Goal: Check status: Verify the current state of an ongoing process or item

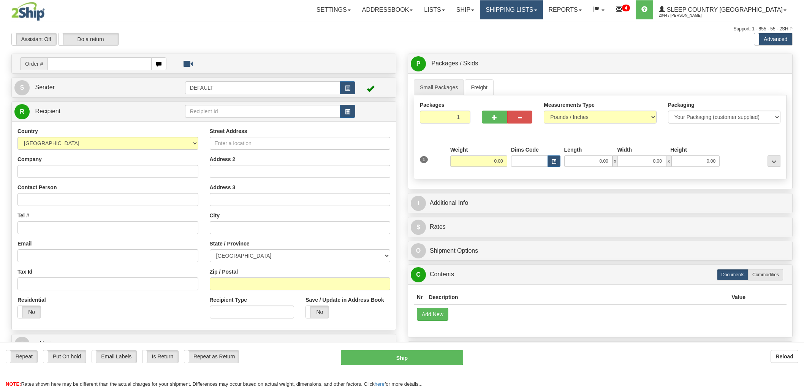
click at [524, 7] on link "Shipping lists" at bounding box center [511, 9] width 63 height 19
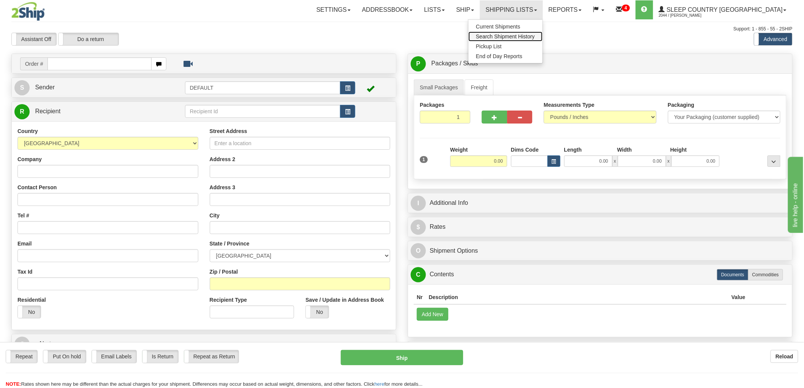
click at [535, 32] on link "Search Shipment History" at bounding box center [505, 37] width 74 height 10
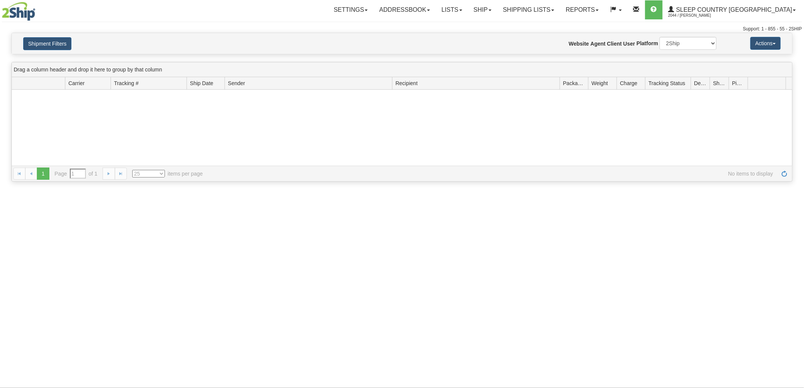
type input "From 09/24/2025 To 09/25/2025"
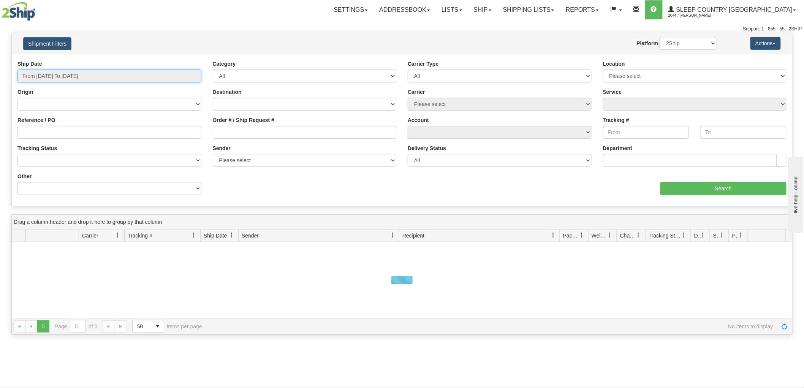
click at [48, 74] on input "From 09/24/2025 To 09/25/2025" at bounding box center [109, 76] width 184 height 13
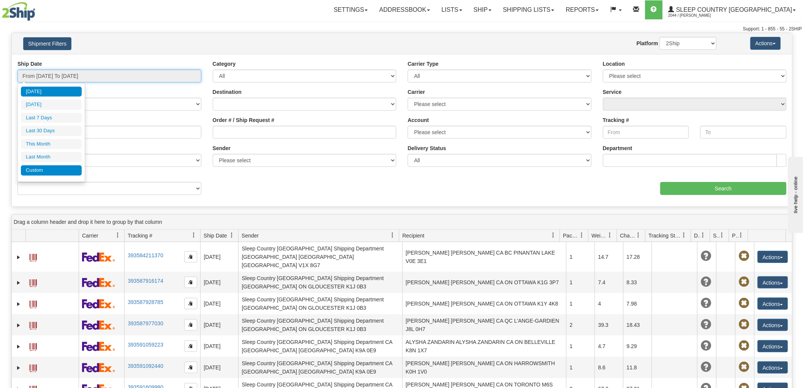
type input "[DATE]"
click at [44, 169] on li "Custom" at bounding box center [51, 170] width 61 height 10
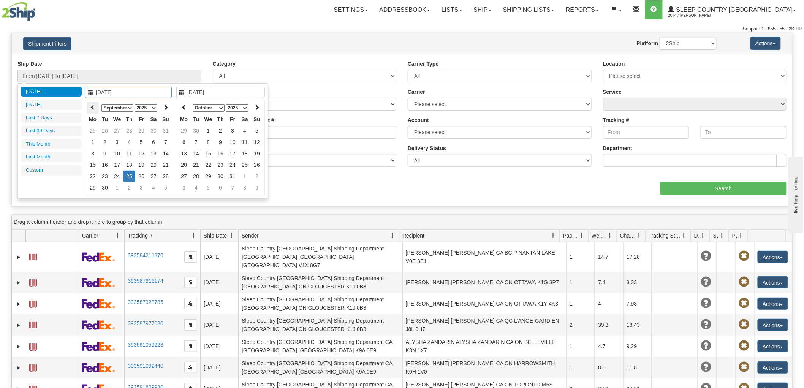
click at [91, 107] on icon at bounding box center [92, 106] width 5 height 5
type input "08/01/2025"
click at [141, 130] on td "1" at bounding box center [141, 130] width 12 height 11
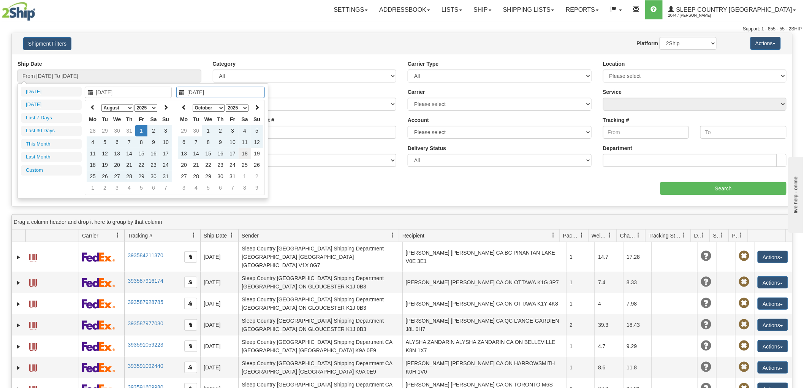
type input "10/18/2025"
click at [248, 151] on td "18" at bounding box center [245, 153] width 12 height 11
type input "From 08/01/2025 To 10/18/2025"
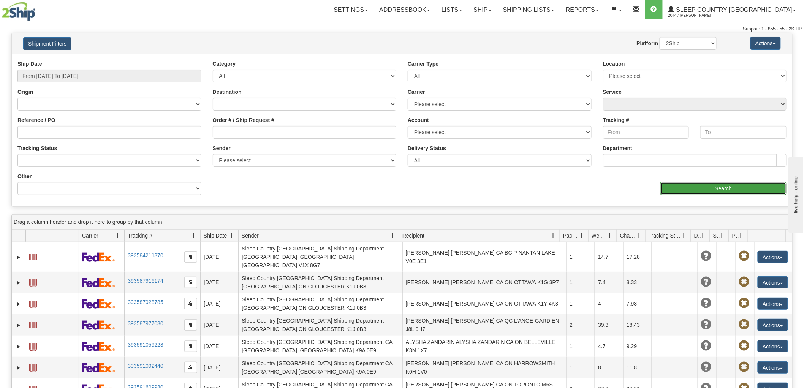
click at [703, 185] on input "Search" at bounding box center [723, 188] width 126 height 13
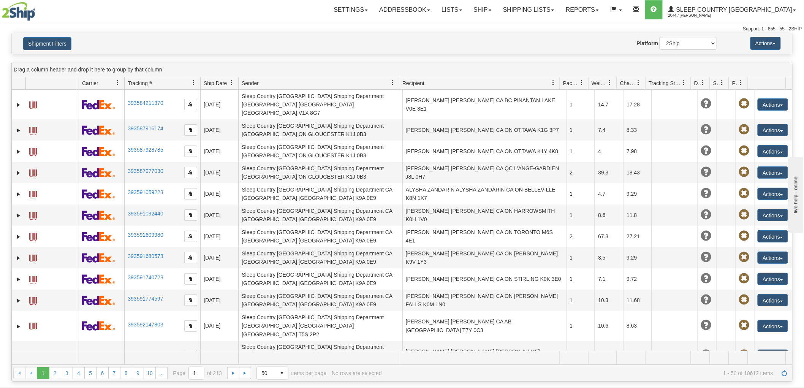
click at [66, 35] on div "Shipment Filters Website Agent Nothing selected Client User Platform 2Ship Impo…" at bounding box center [402, 43] width 780 height 21
click at [62, 39] on button "Shipment Filters" at bounding box center [47, 43] width 48 height 13
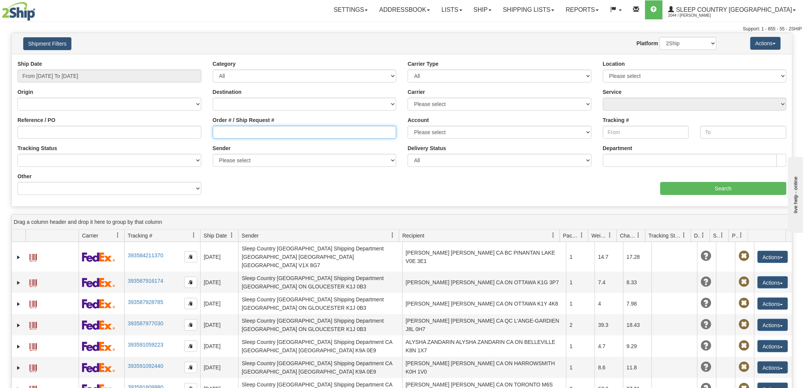
click at [256, 133] on input "Order # / Ship Request #" at bounding box center [305, 132] width 184 height 13
paste input "9000I014031"
type input "9000I014031"
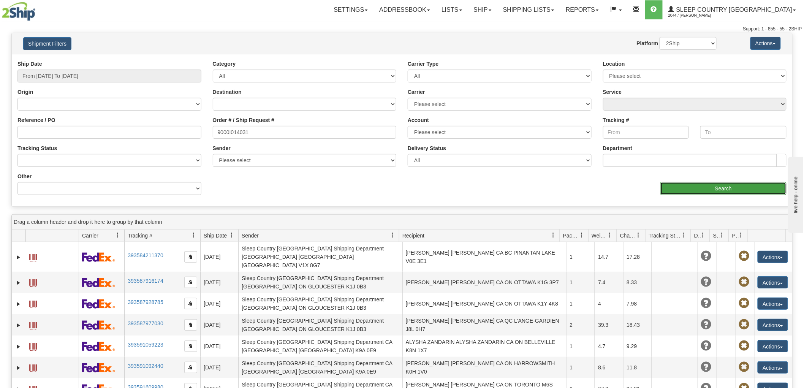
click at [675, 187] on input "Search" at bounding box center [723, 188] width 126 height 13
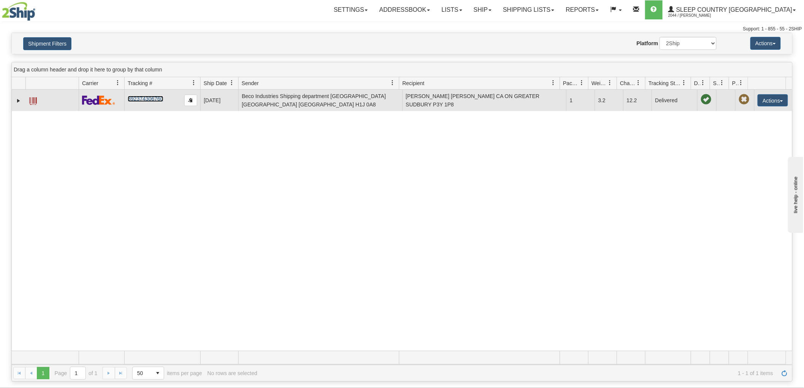
click at [140, 100] on link "392374306760" at bounding box center [145, 99] width 35 height 6
